Goal: Contribute content: Contribute content

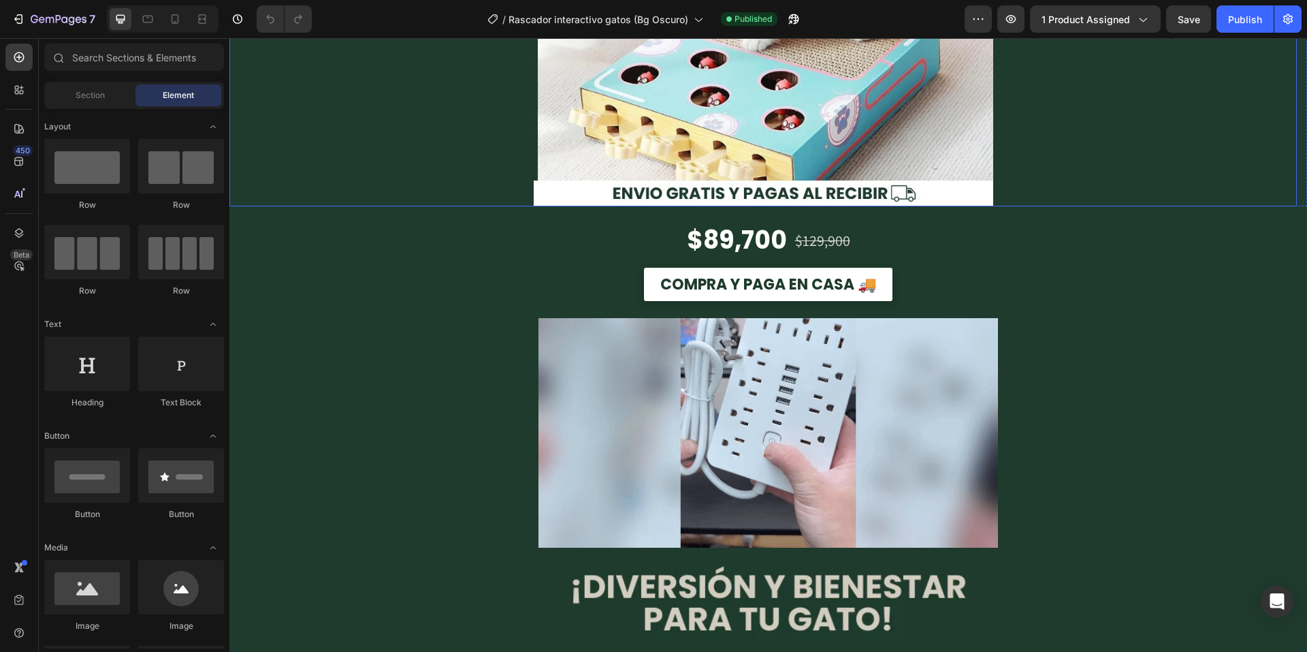
scroll to position [321, 0]
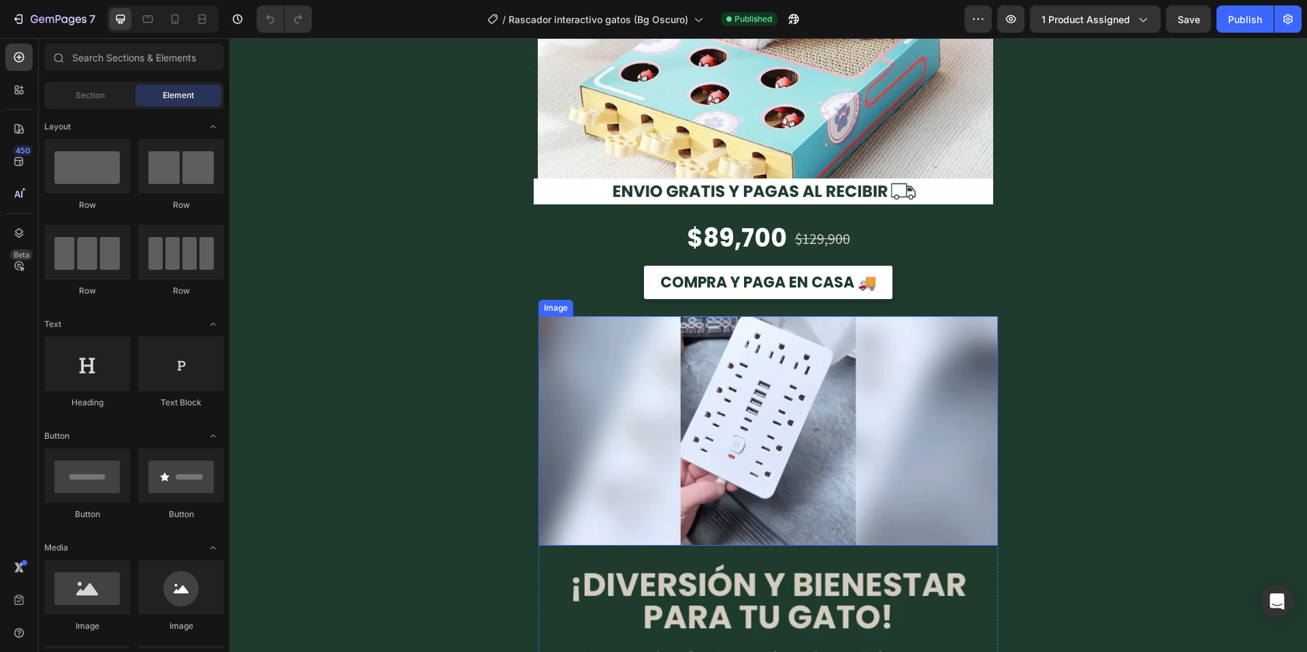
click at [664, 334] on img at bounding box center [769, 431] width 460 height 230
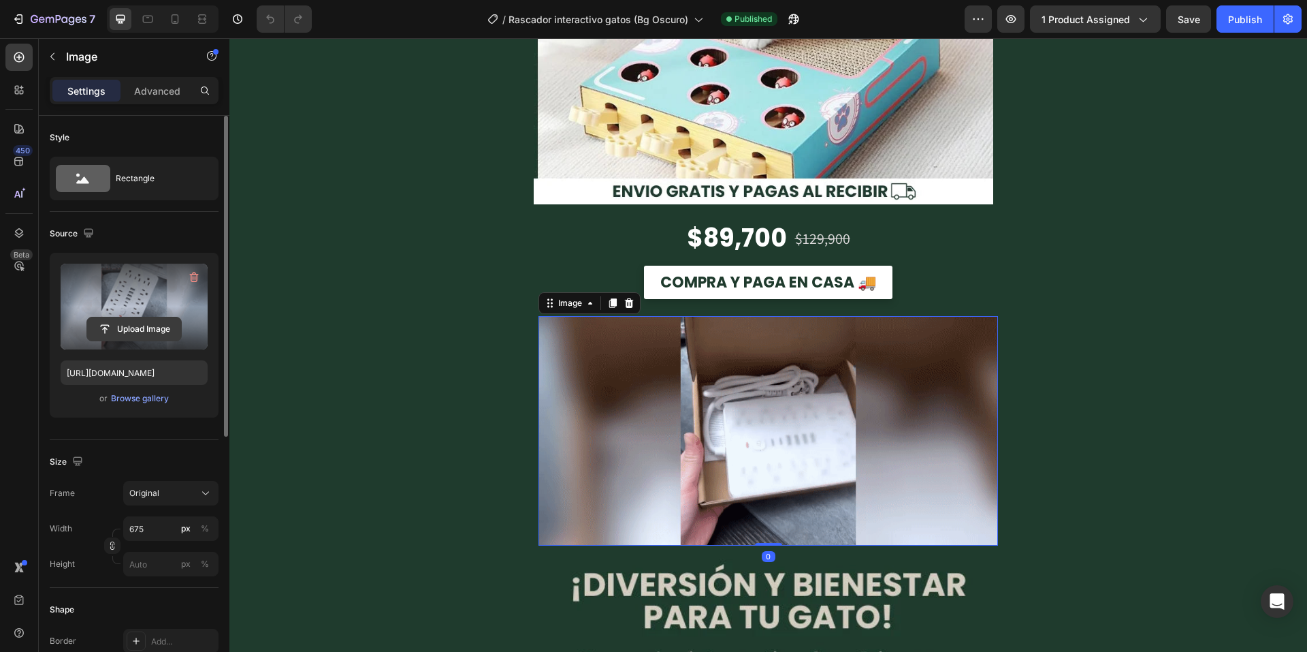
click at [158, 330] on input "file" at bounding box center [134, 328] width 94 height 23
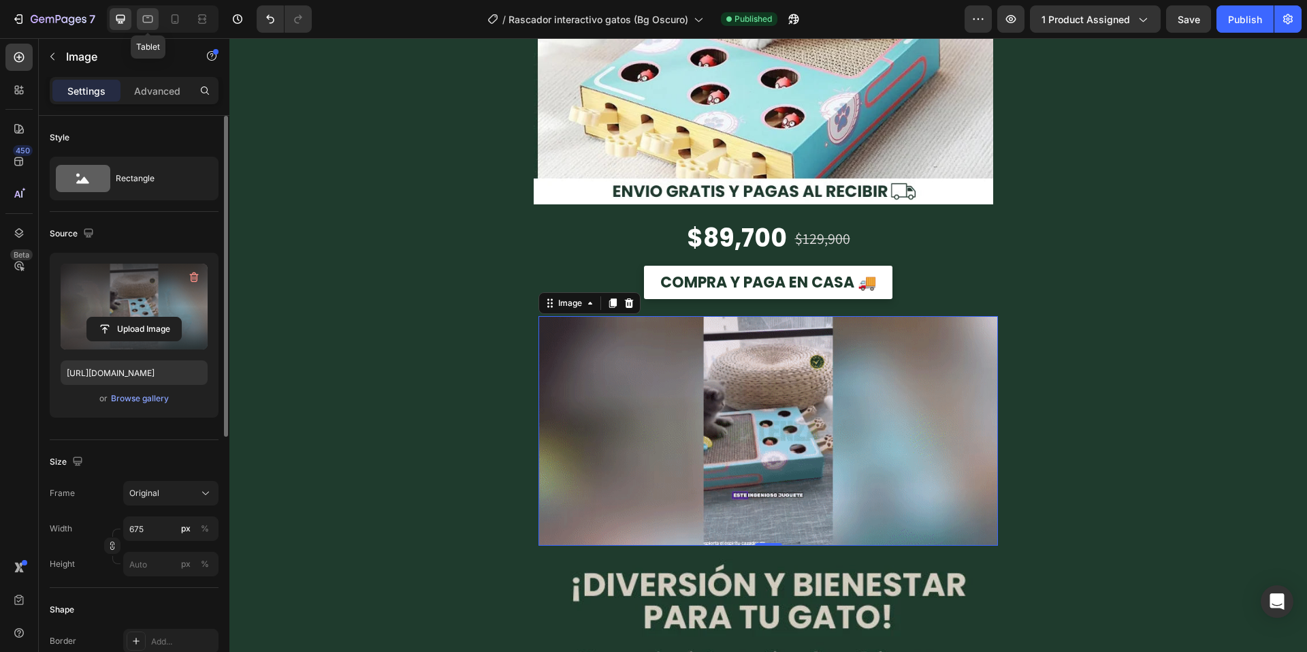
click at [152, 20] on icon at bounding box center [148, 19] width 14 height 14
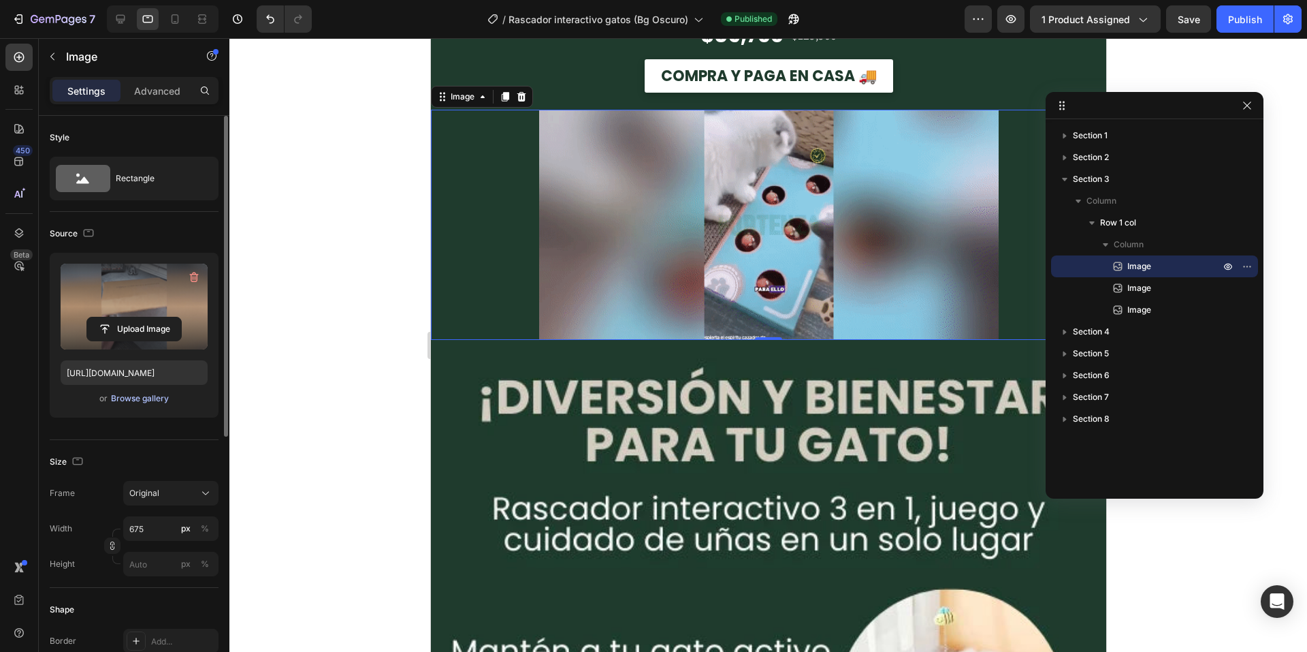
scroll to position [752, 0]
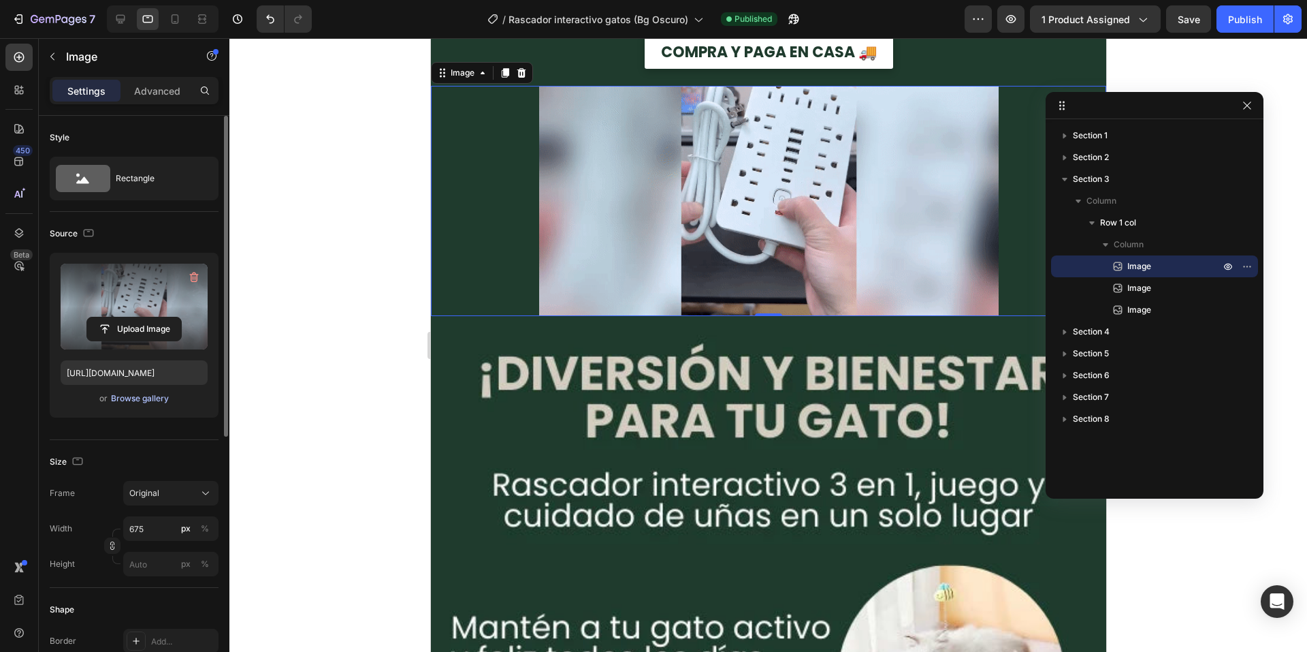
click at [158, 396] on div "Browse gallery" at bounding box center [140, 398] width 58 height 12
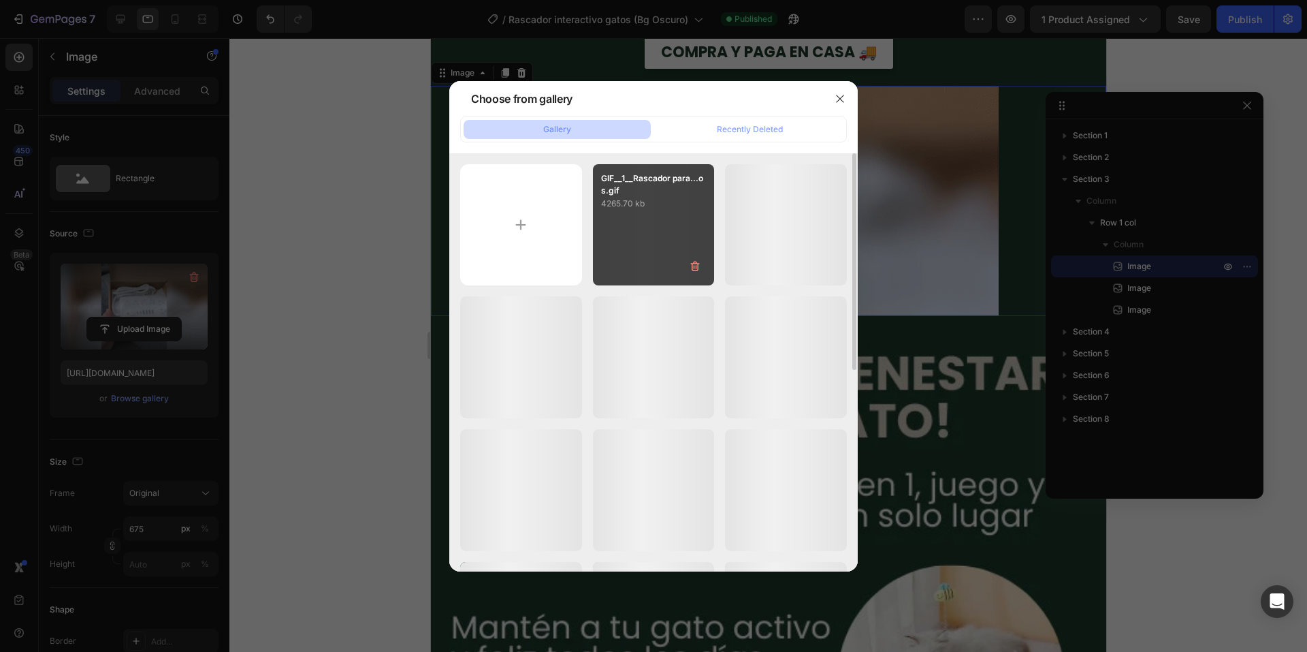
click at [635, 219] on div "GIF__1__Rascador para...os.gif 4265.70 kb" at bounding box center [654, 225] width 122 height 122
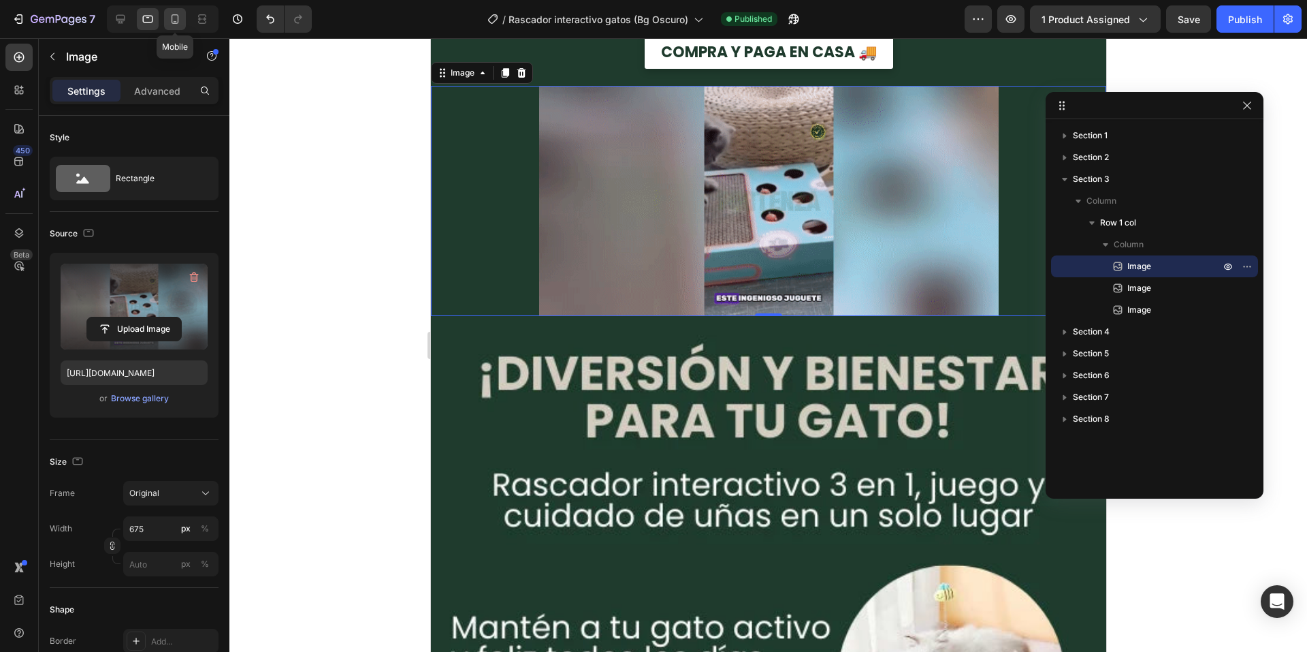
click at [184, 19] on div at bounding box center [175, 19] width 22 height 22
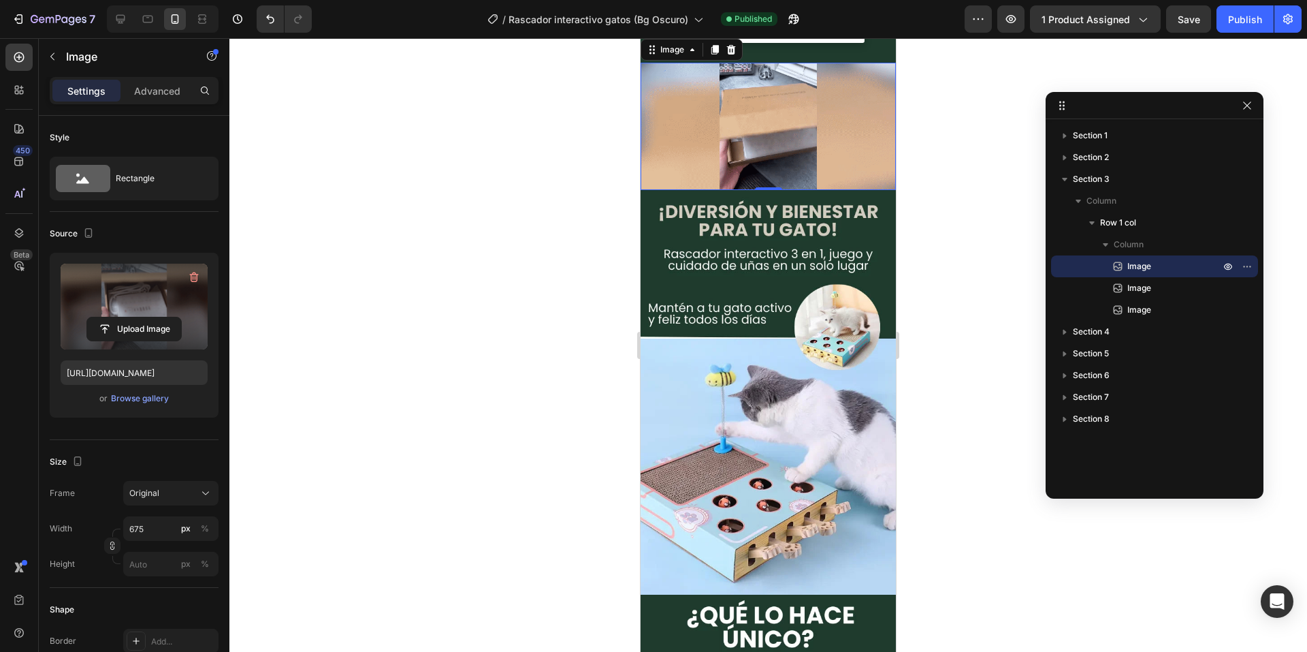
scroll to position [729, 0]
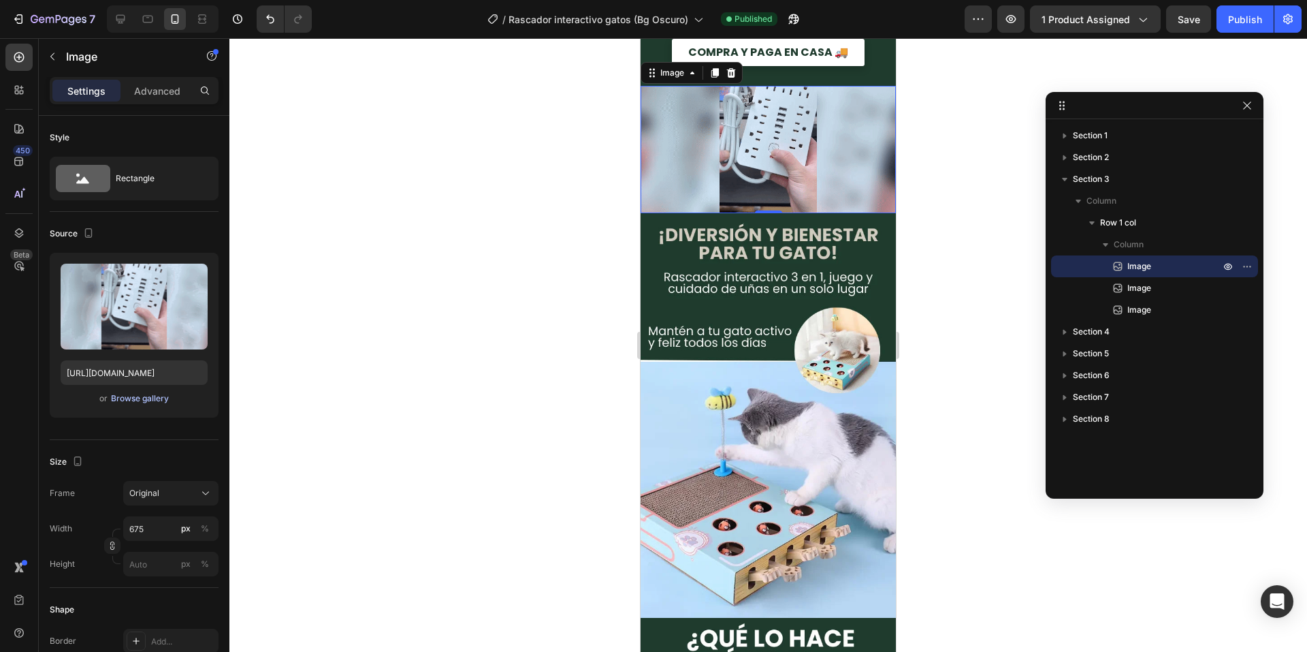
click at [146, 401] on div "Browse gallery" at bounding box center [140, 398] width 58 height 12
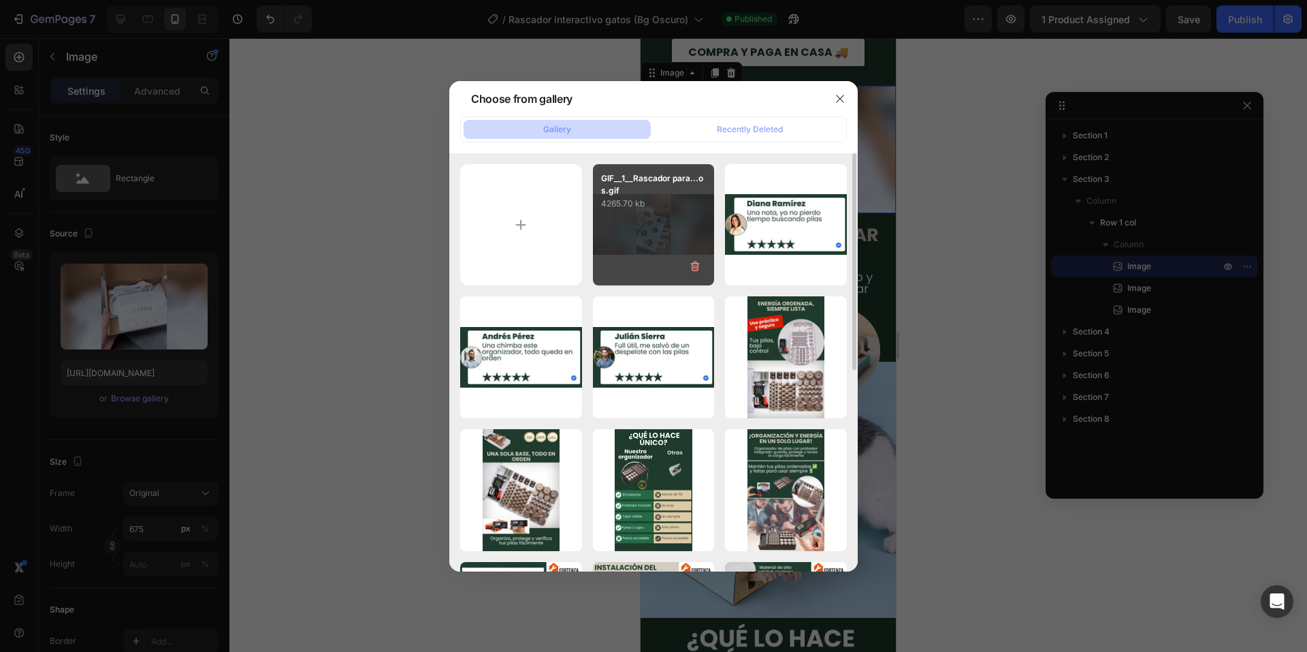
click at [669, 223] on div "GIF__1__Rascador para...os.gif 4265.70 kb" at bounding box center [654, 225] width 122 height 122
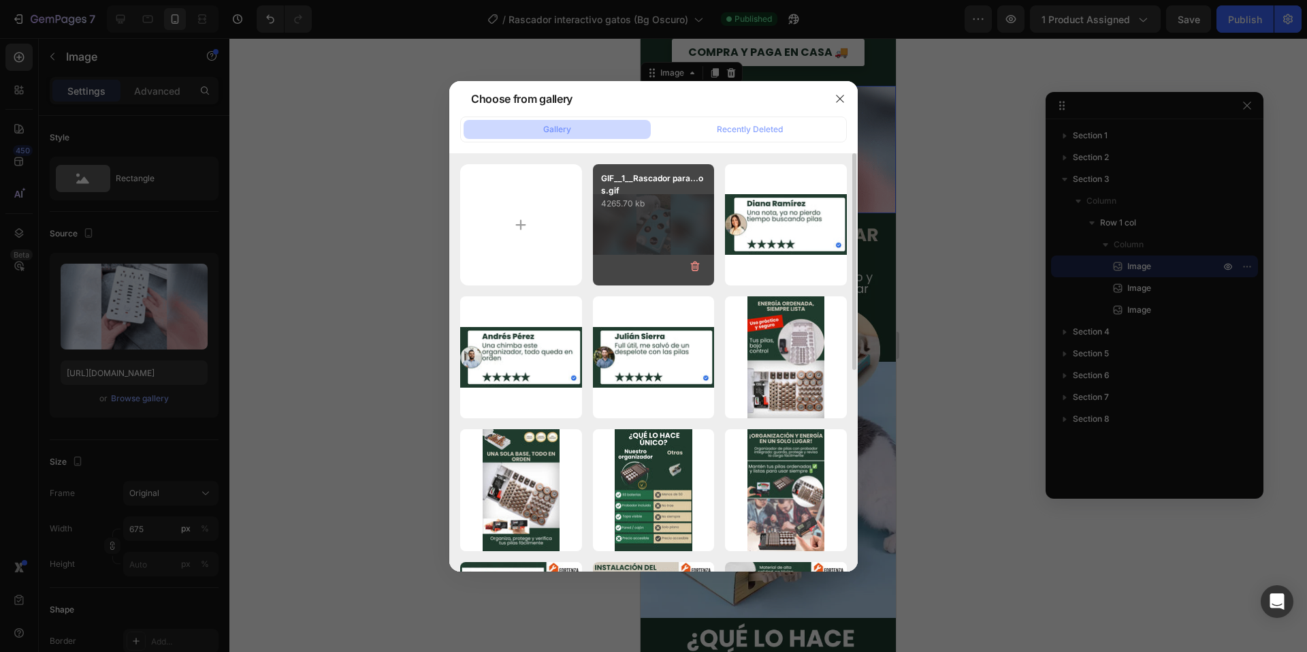
type input "[URL][DOMAIN_NAME]"
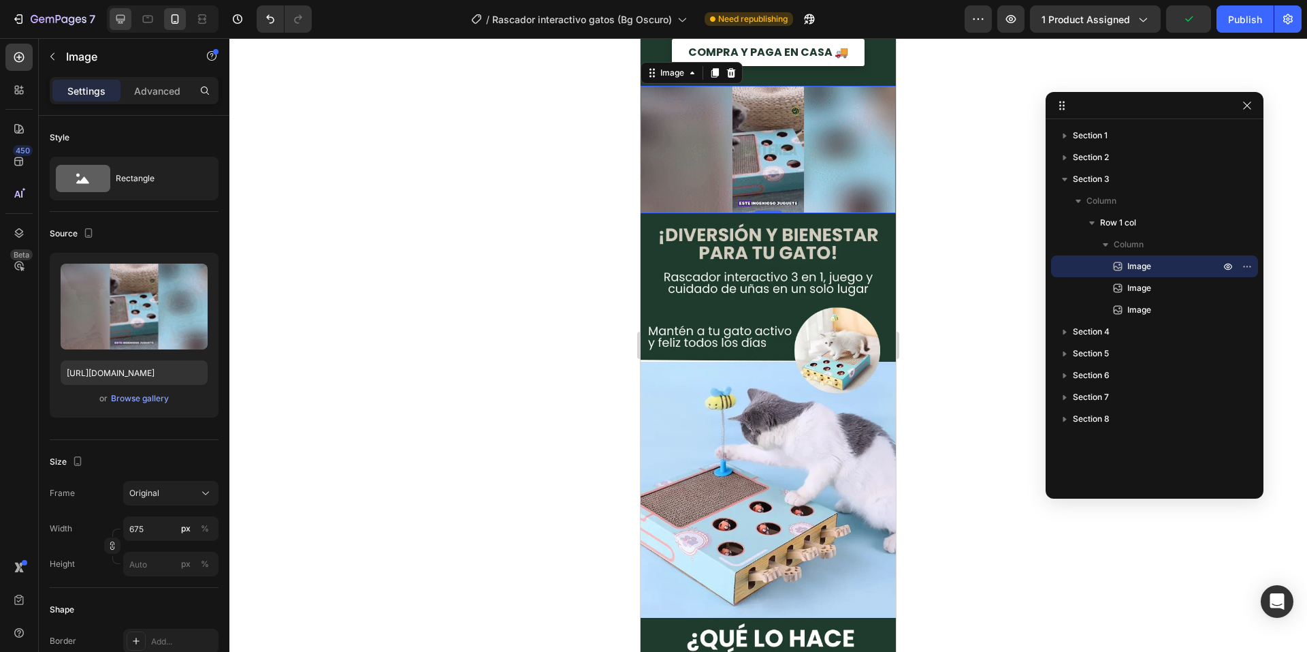
click at [120, 22] on icon at bounding box center [120, 19] width 9 height 9
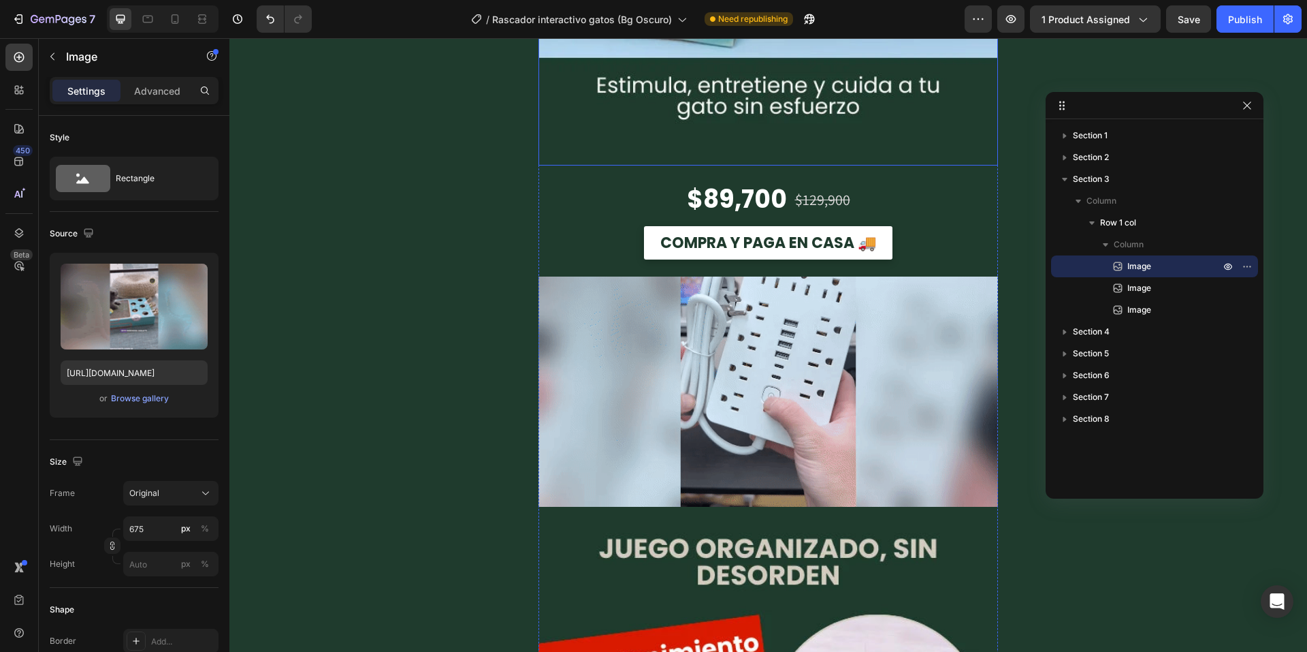
scroll to position [3232, 0]
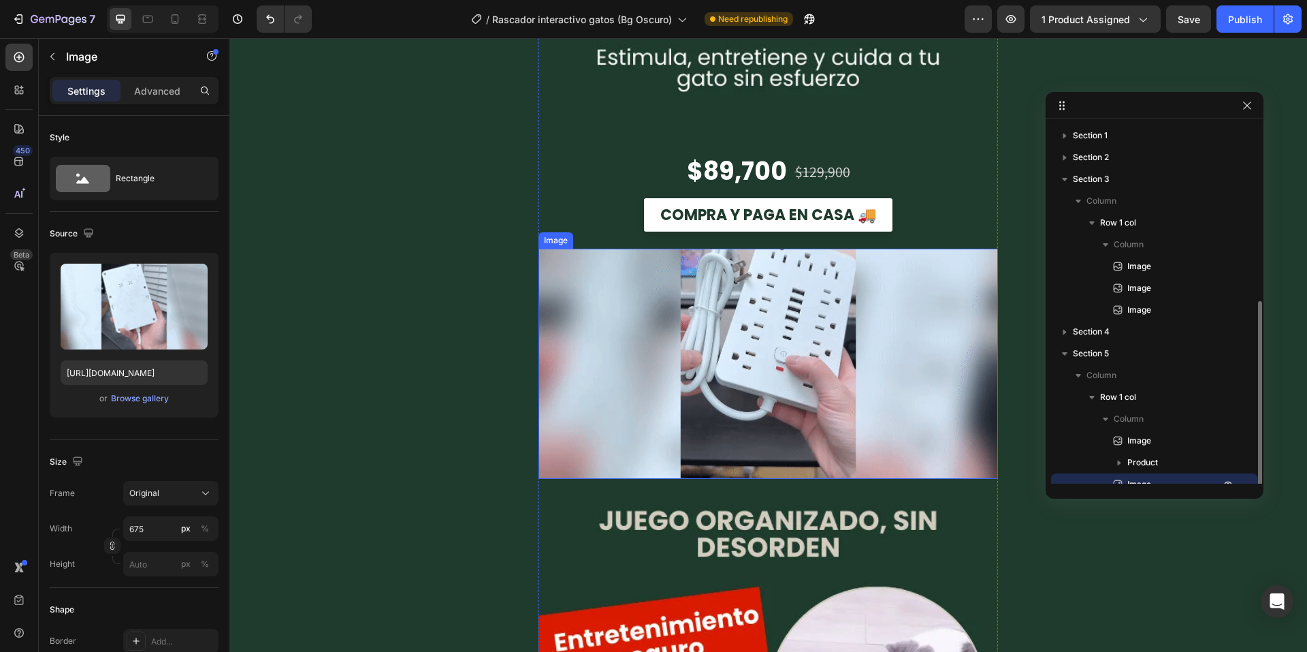
click at [586, 283] on img at bounding box center [769, 364] width 460 height 230
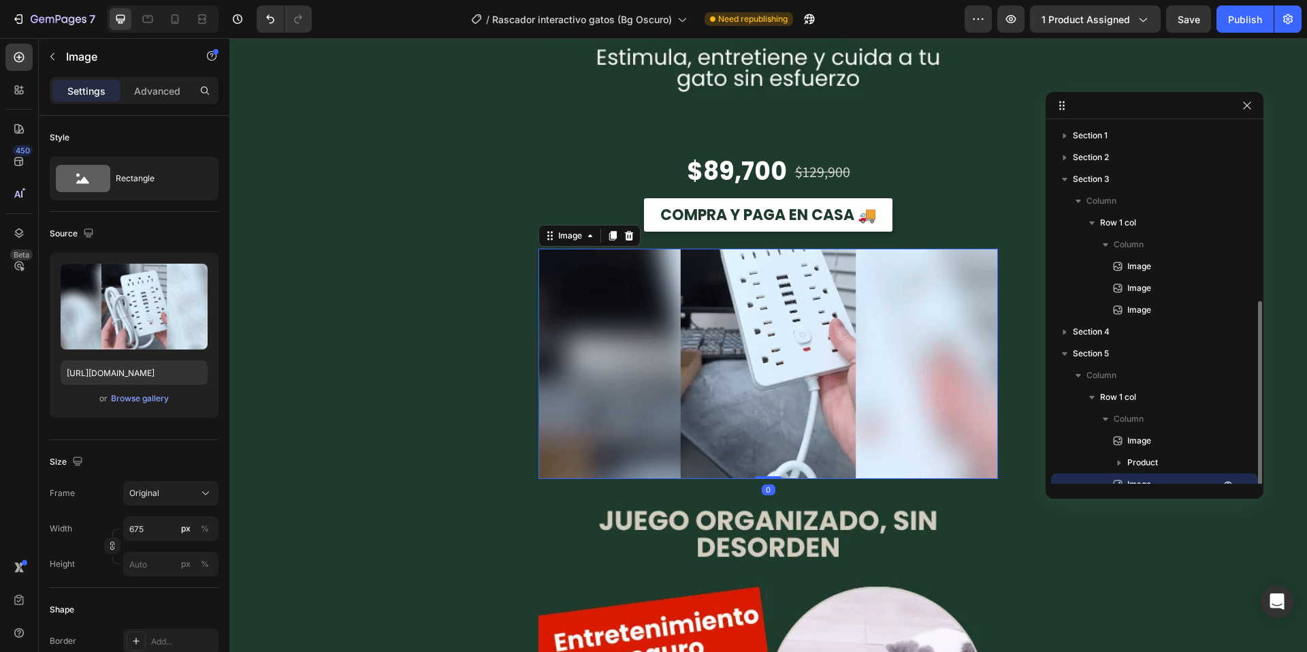
scroll to position [99, 0]
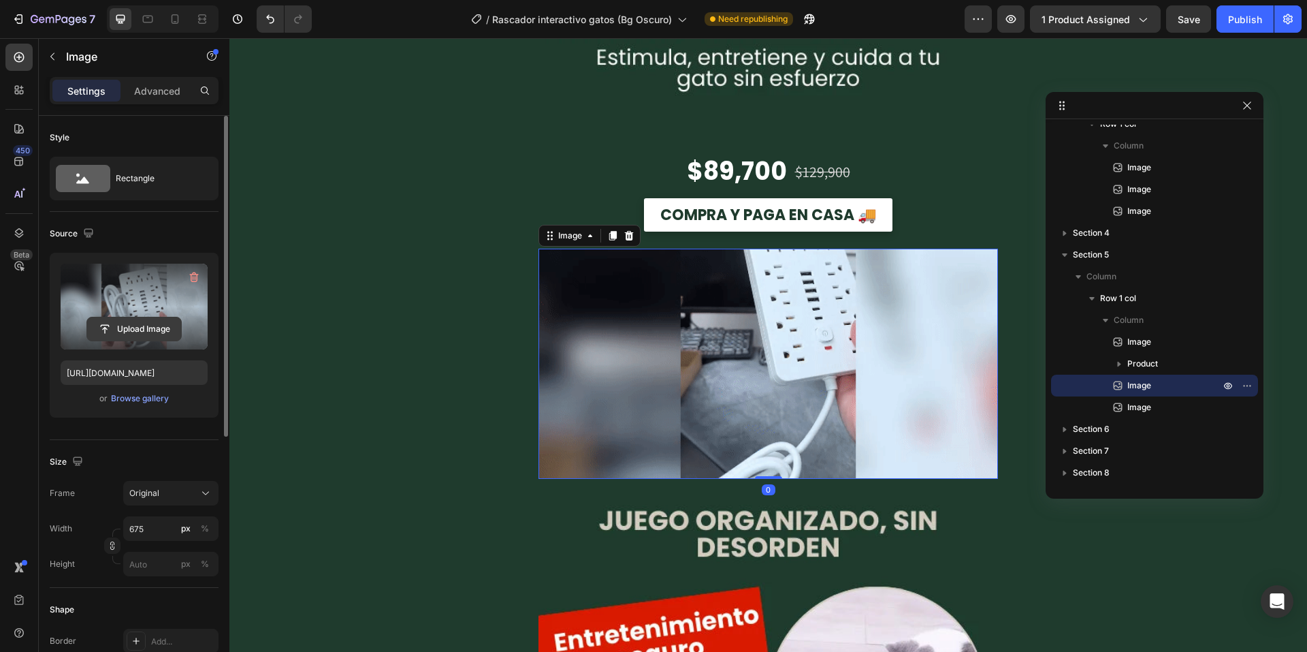
click at [148, 328] on input "file" at bounding box center [134, 328] width 94 height 23
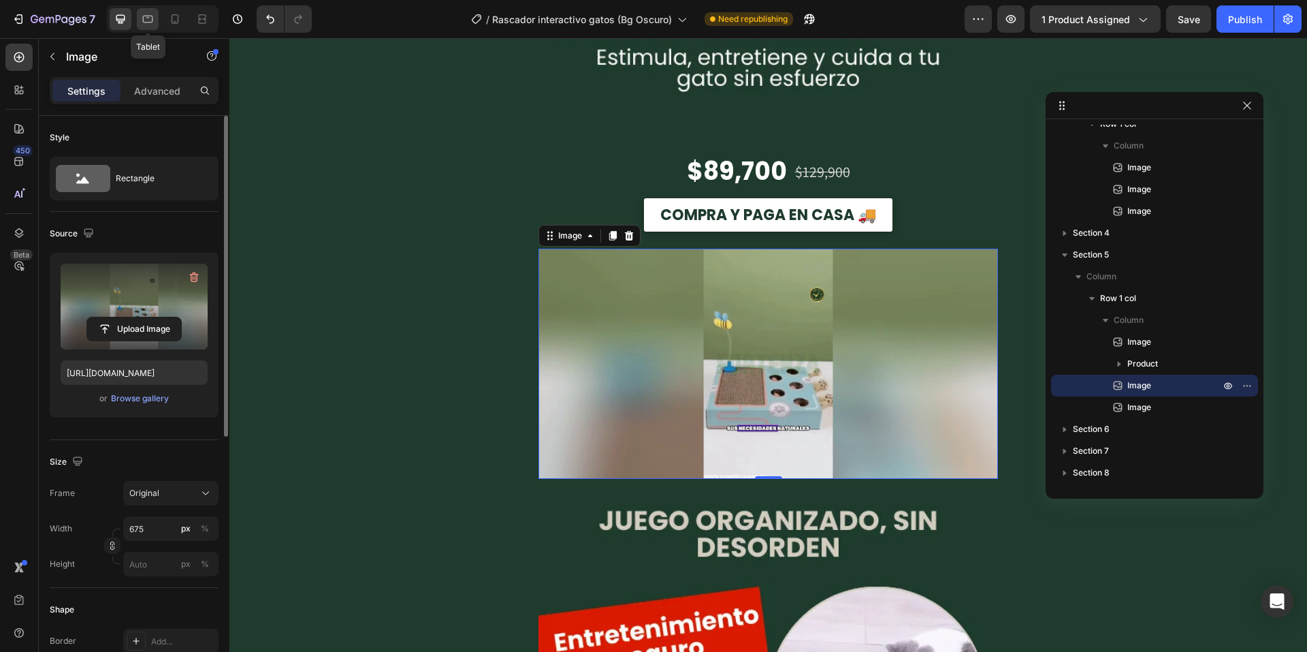
click at [143, 18] on icon at bounding box center [148, 19] width 10 height 7
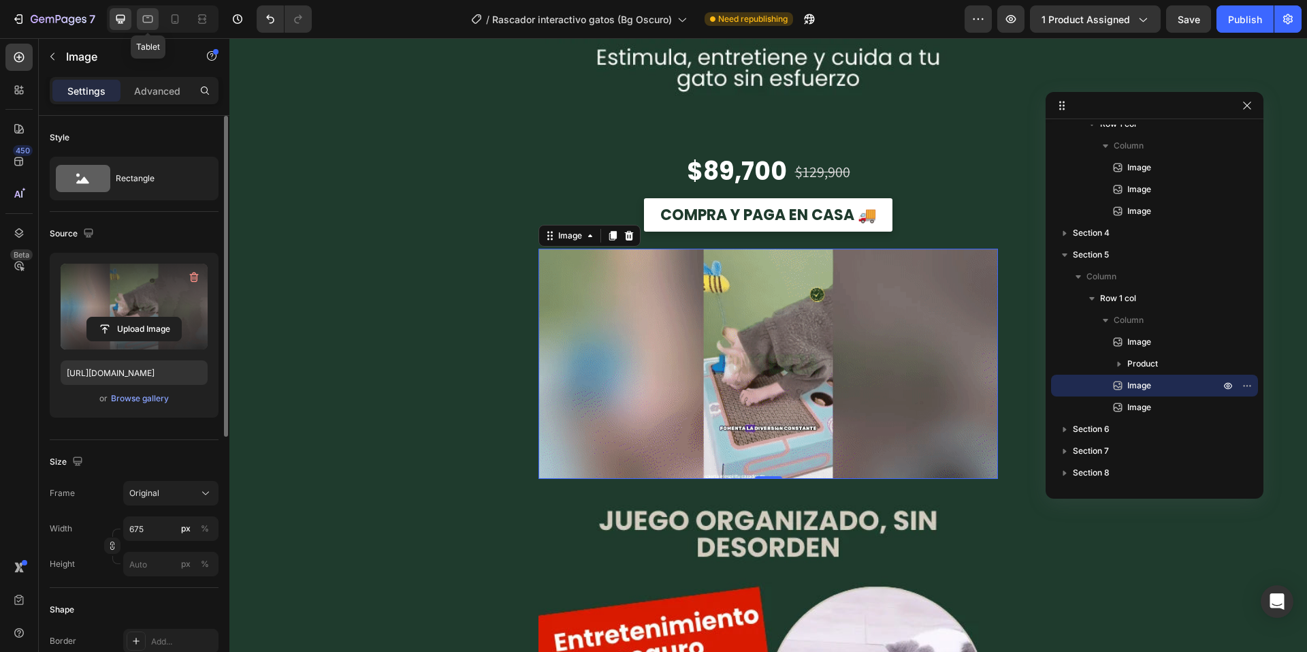
type input "[URL][DOMAIN_NAME]"
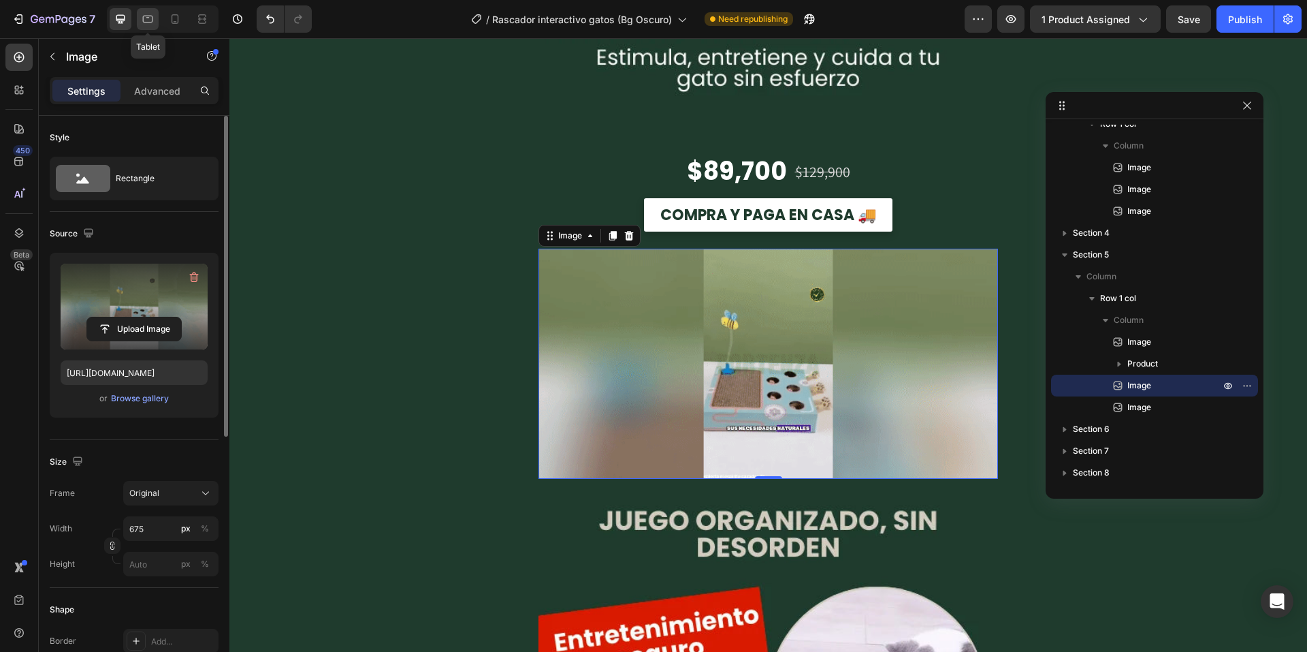
type input "100"
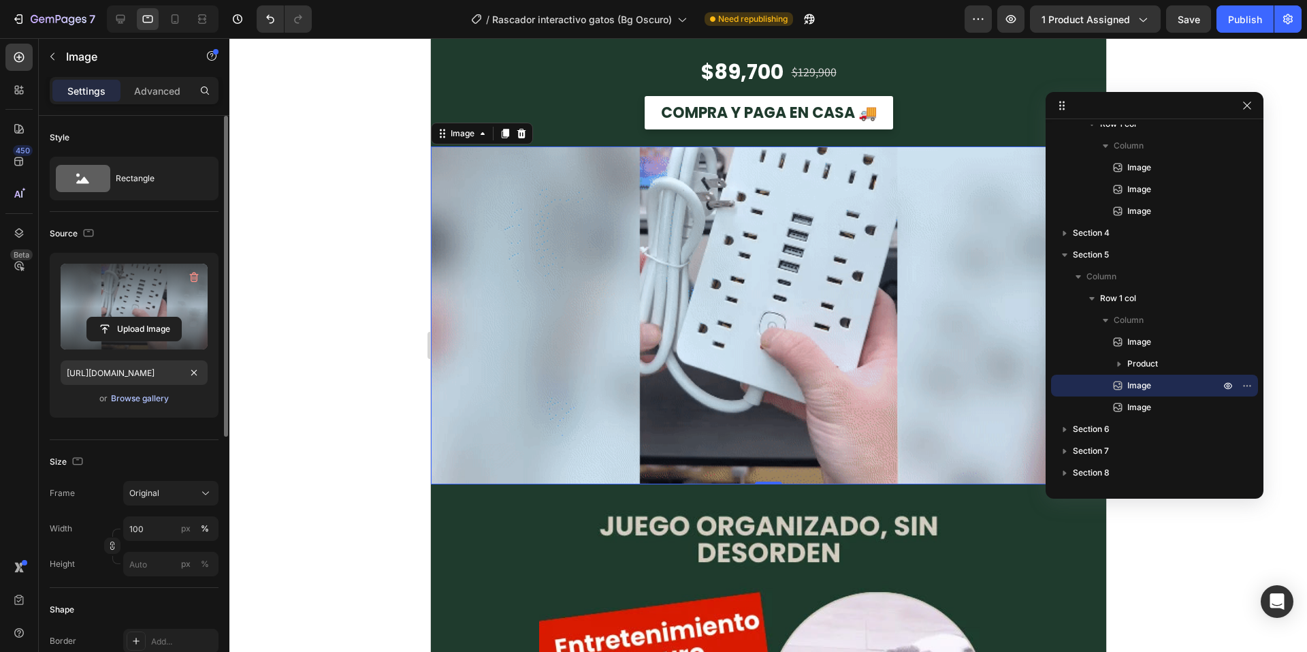
scroll to position [3715, 0]
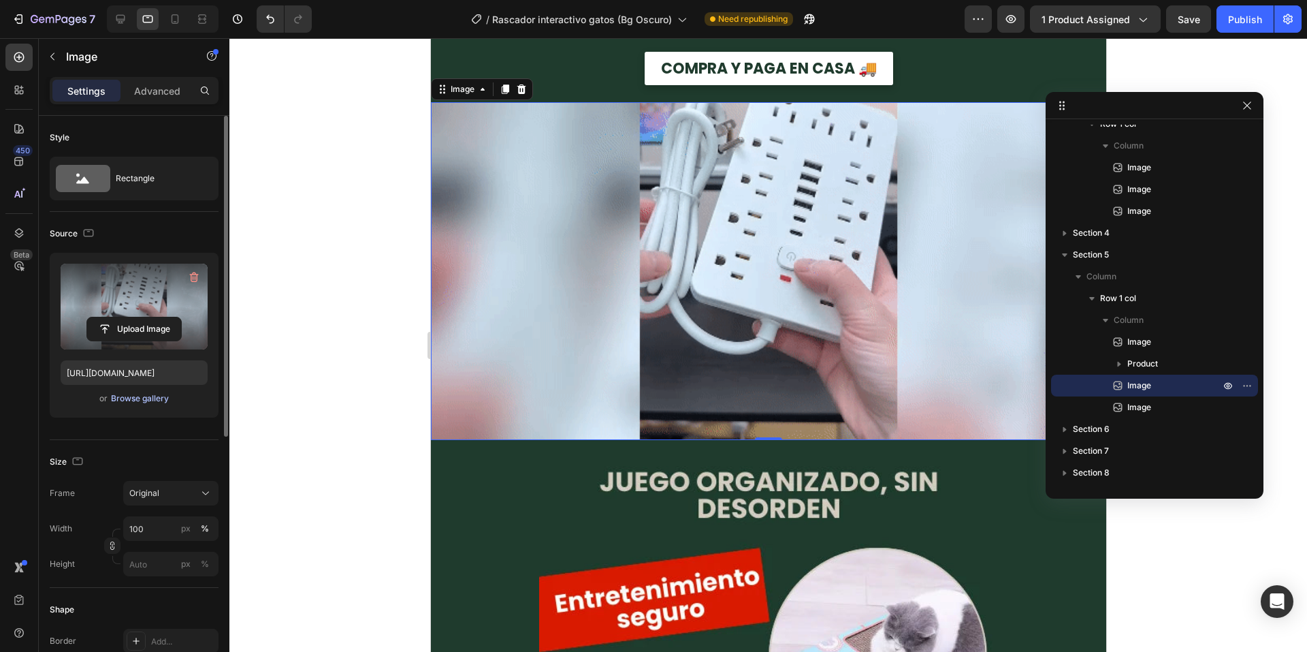
click at [151, 399] on div "Browse gallery" at bounding box center [140, 398] width 58 height 12
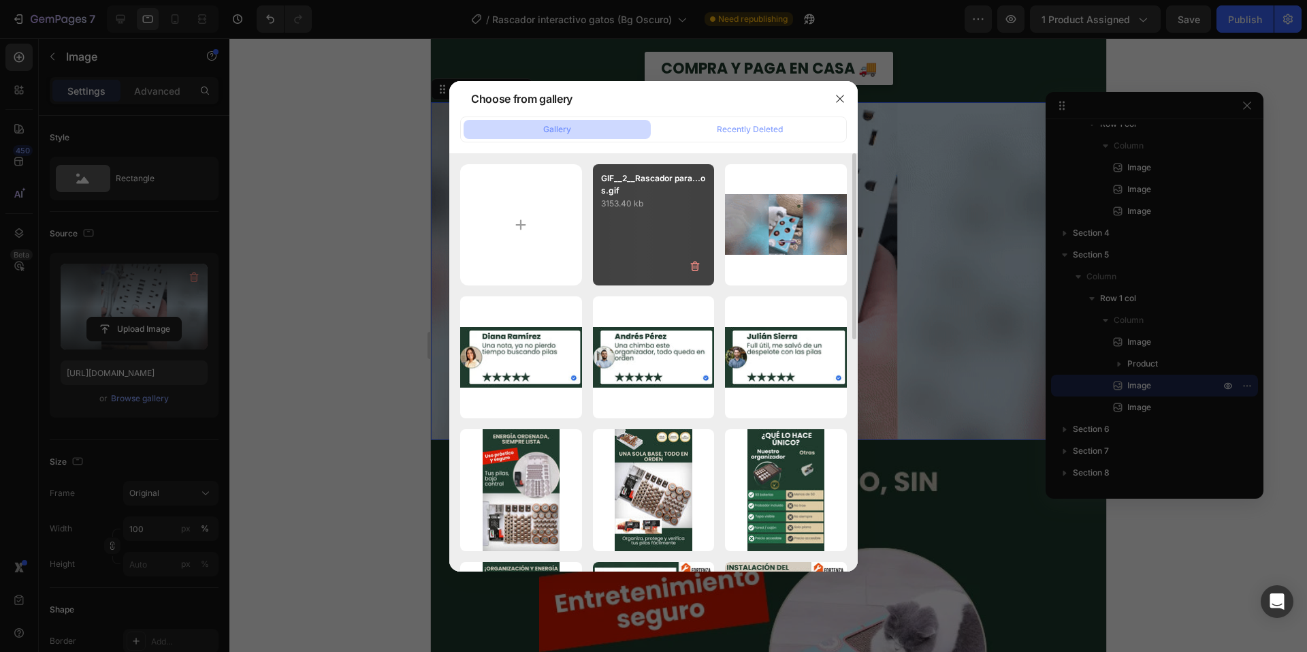
click at [604, 227] on div "GIF__2__Rascador para...os.gif 3153.40 kb" at bounding box center [654, 225] width 122 height 122
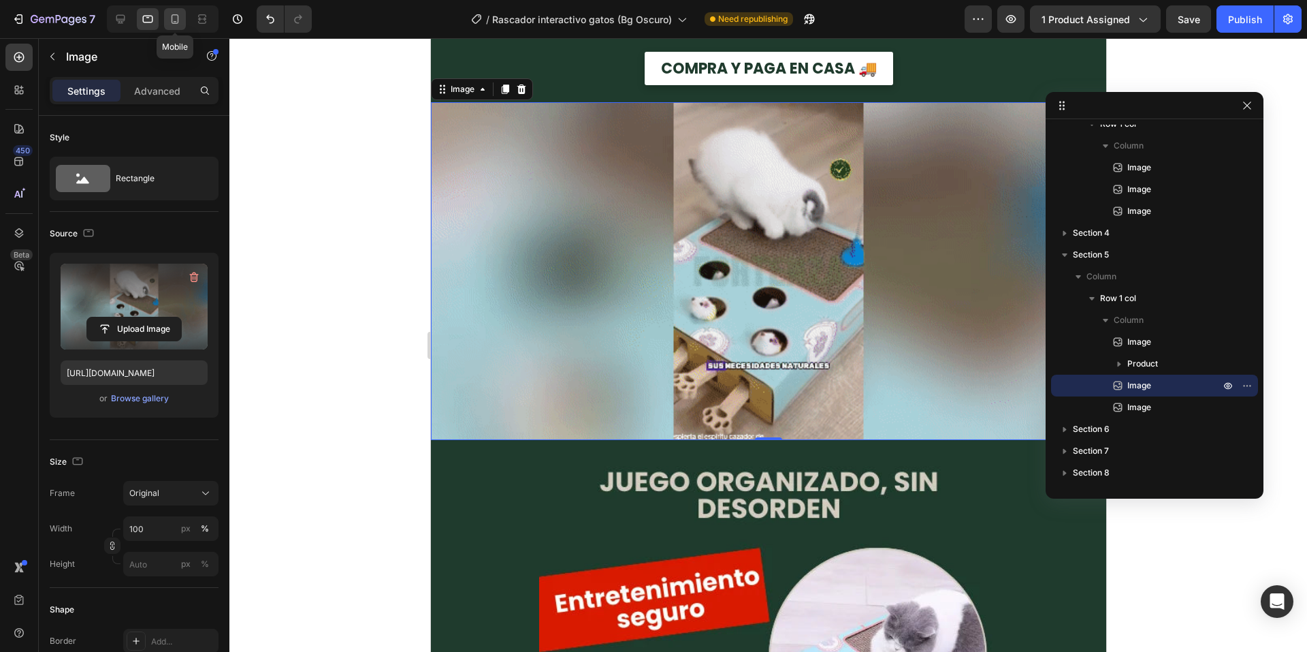
click at [177, 19] on icon at bounding box center [175, 19] width 14 height 14
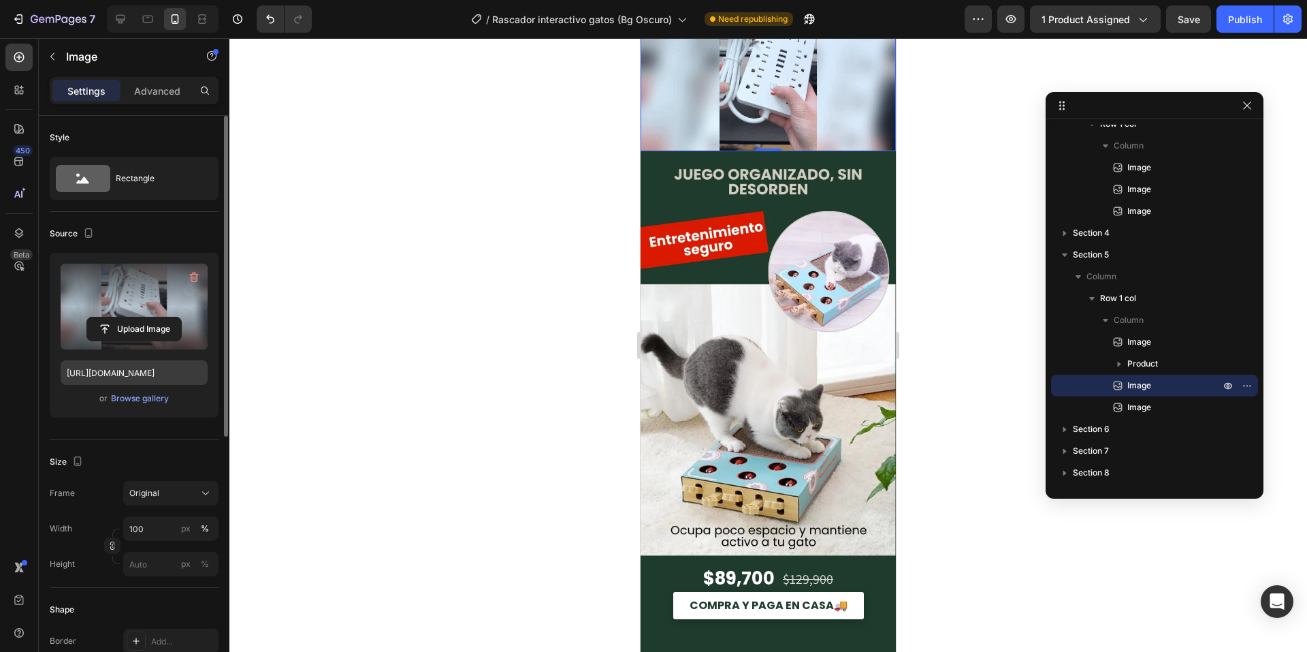
scroll to position [3026, 0]
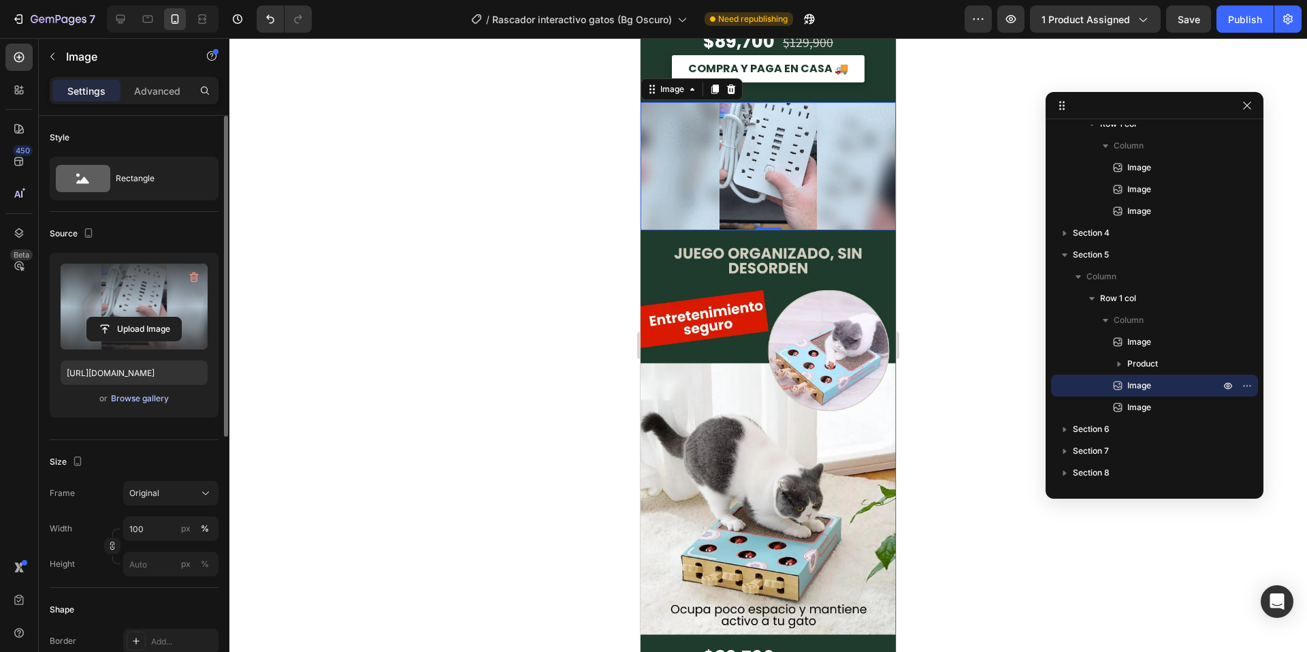
click at [150, 397] on div "Browse gallery" at bounding box center [140, 398] width 58 height 12
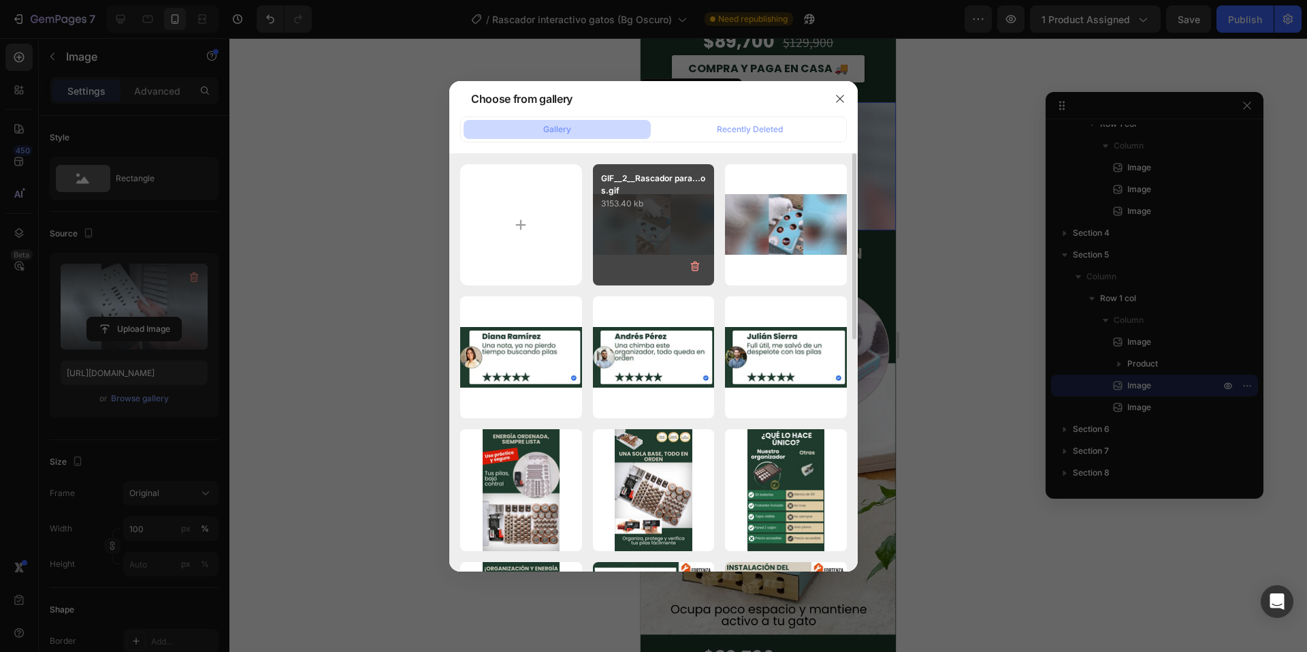
click at [612, 234] on div "GIF__2__Rascador para...os.gif 3153.40 kb" at bounding box center [654, 225] width 122 height 122
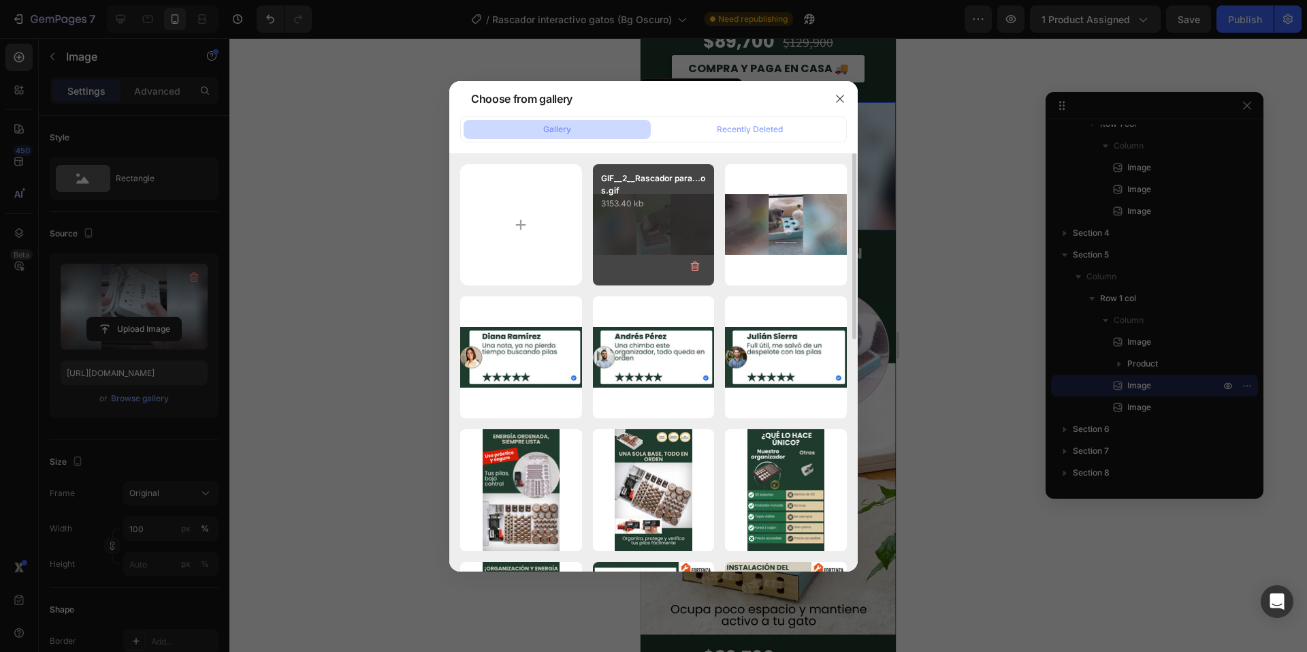
type input "[URL][DOMAIN_NAME]"
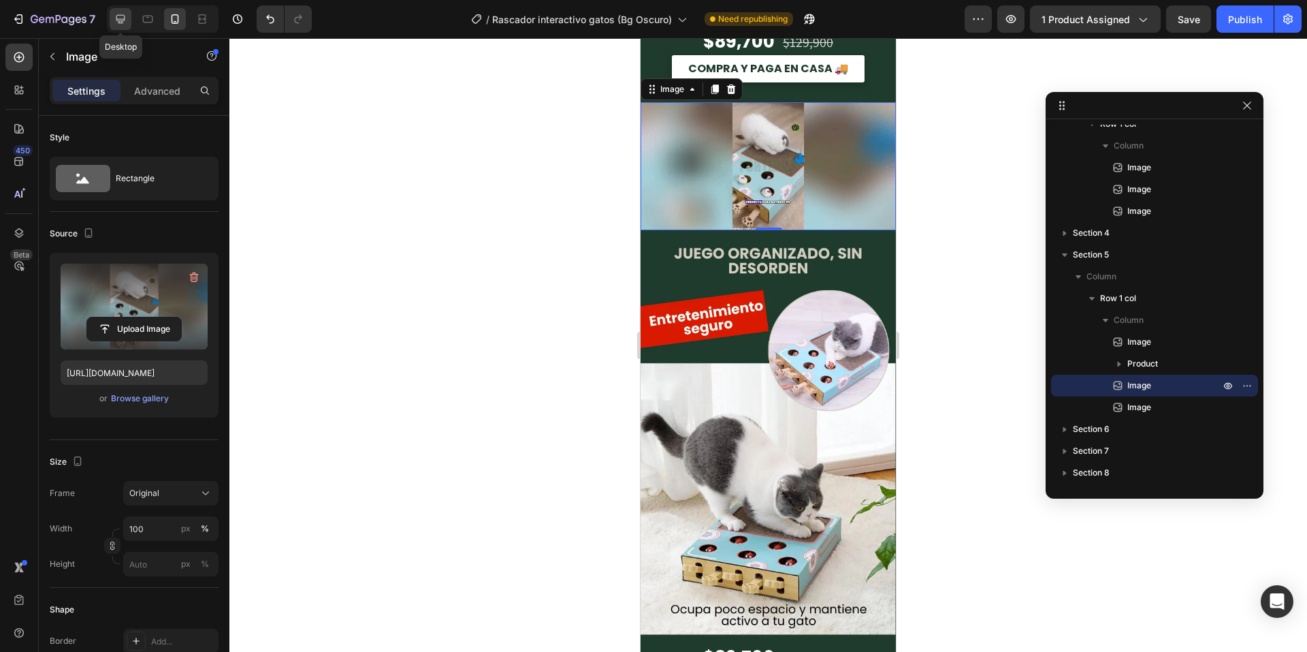
click at [125, 13] on icon at bounding box center [121, 19] width 14 height 14
type input "675"
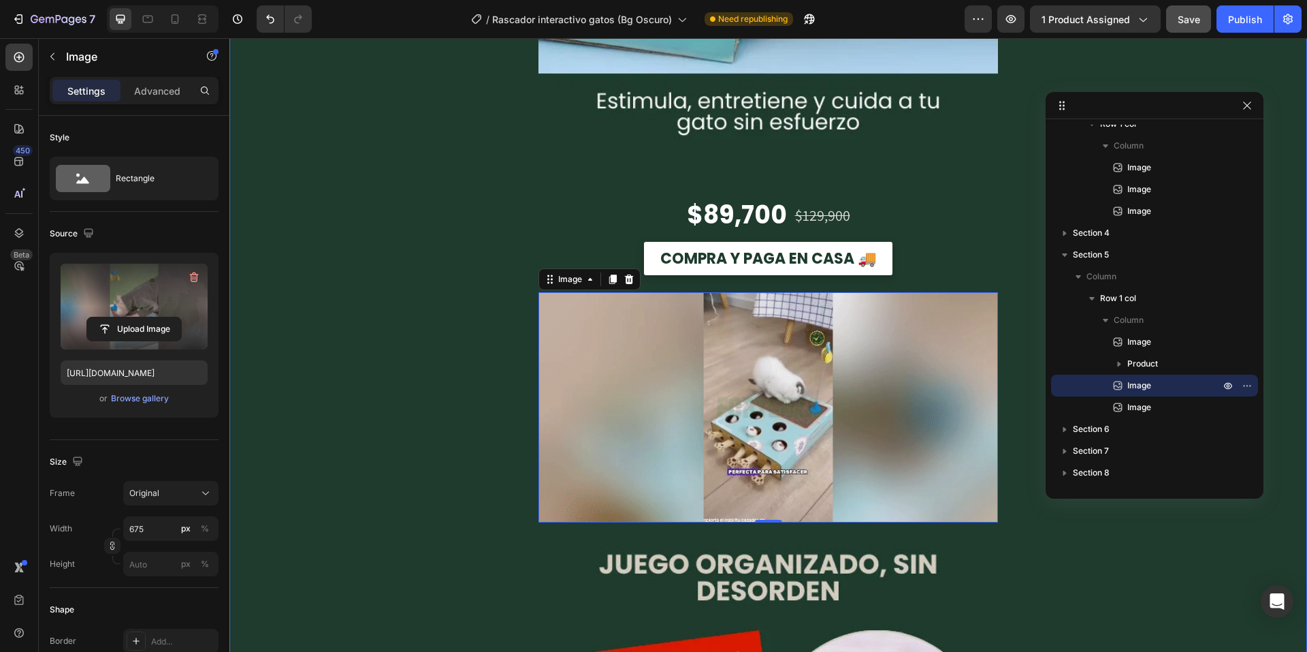
scroll to position [3394, 0]
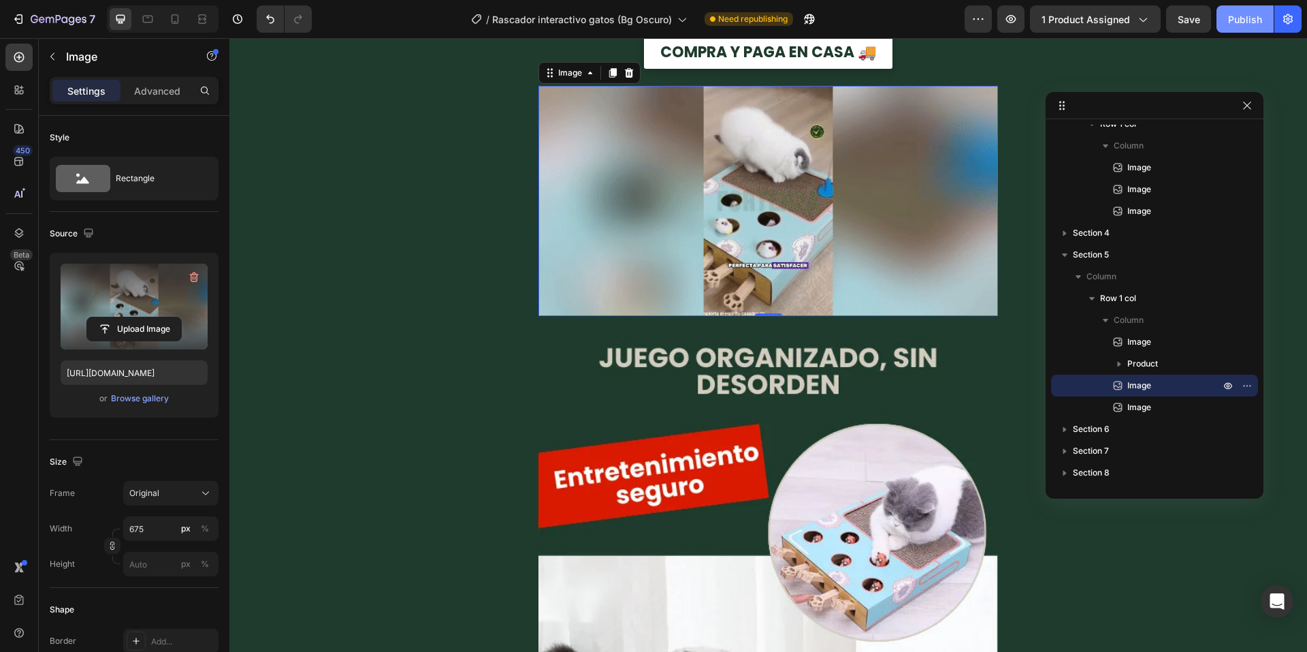
click at [1231, 22] on div "Publish" at bounding box center [1245, 19] width 34 height 14
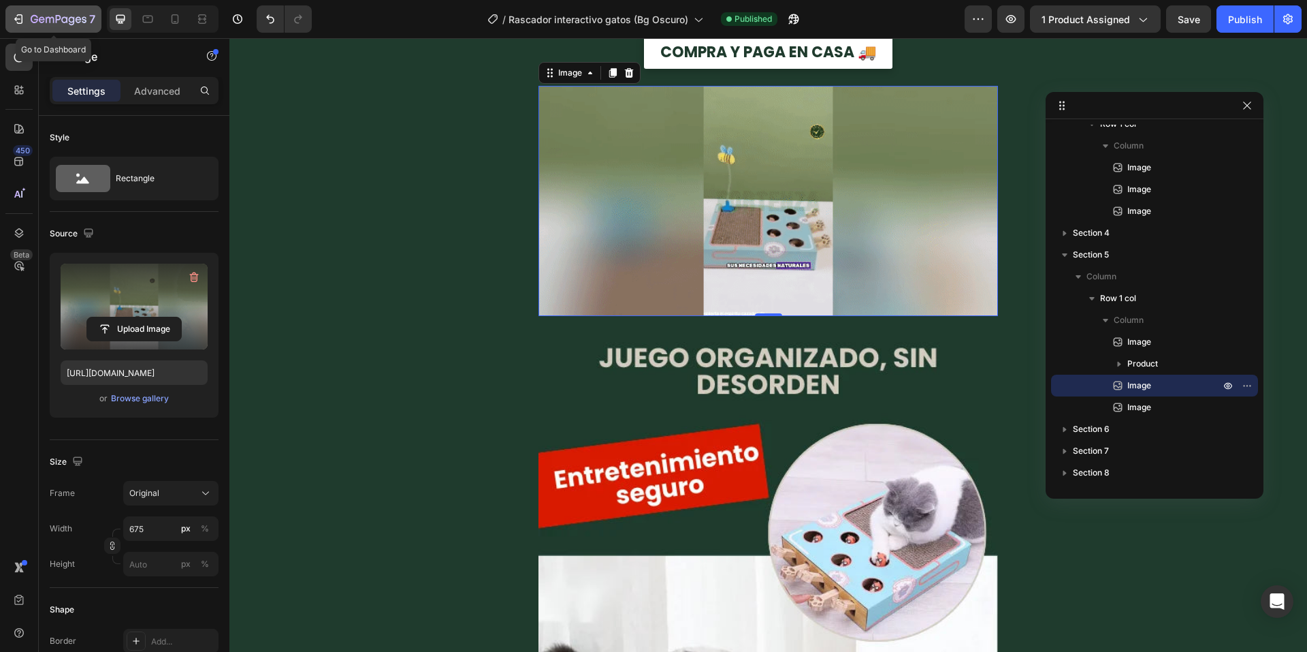
click at [36, 19] on icon "button" at bounding box center [34, 19] width 7 height 8
